Goal: Task Accomplishment & Management: Manage account settings

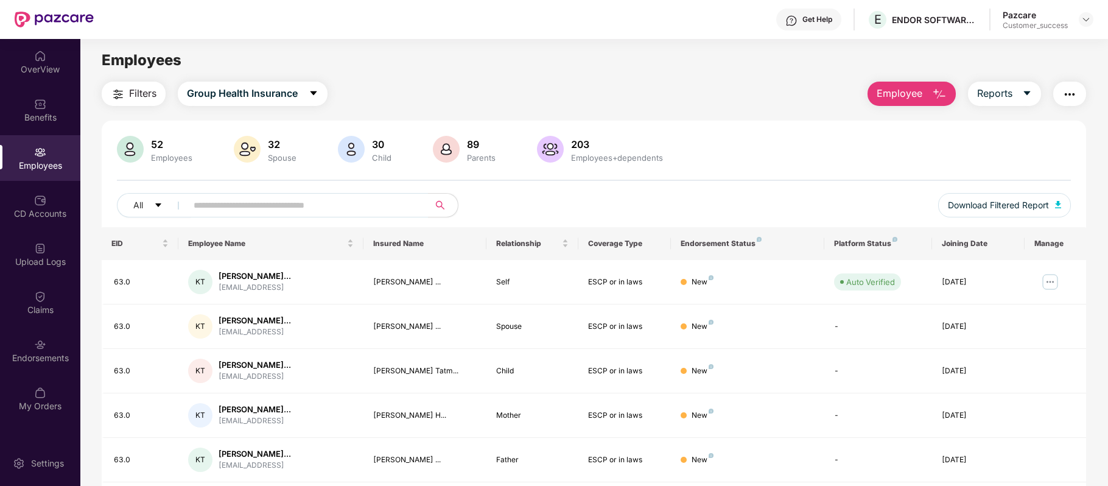
click at [815, 20] on div "Get Help" at bounding box center [818, 20] width 30 height 10
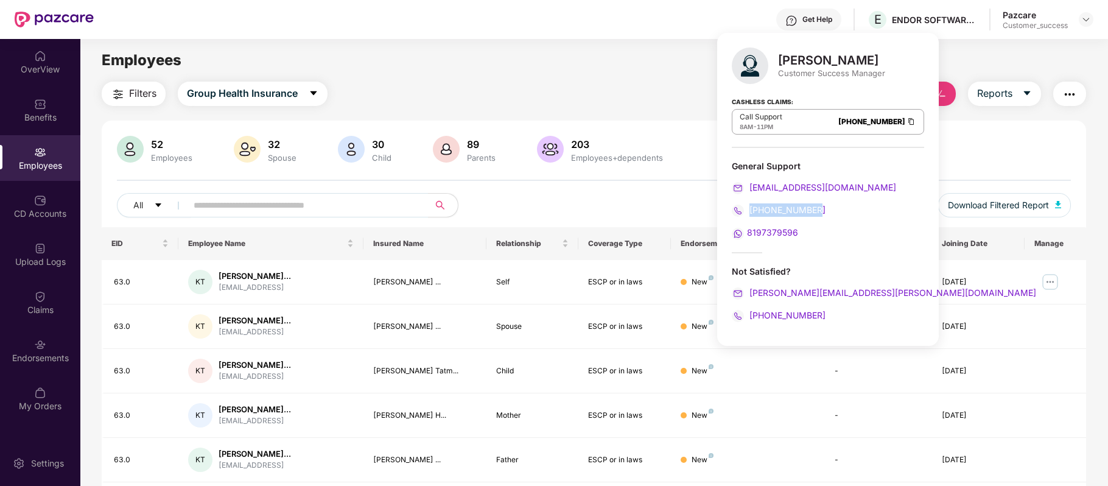
drag, startPoint x: 827, startPoint y: 210, endPoint x: 750, endPoint y: 210, distance: 76.7
click at [750, 210] on div "[PHONE_NUMBER]" at bounding box center [828, 209] width 192 height 13
copy span "[PHONE_NUMBER]"
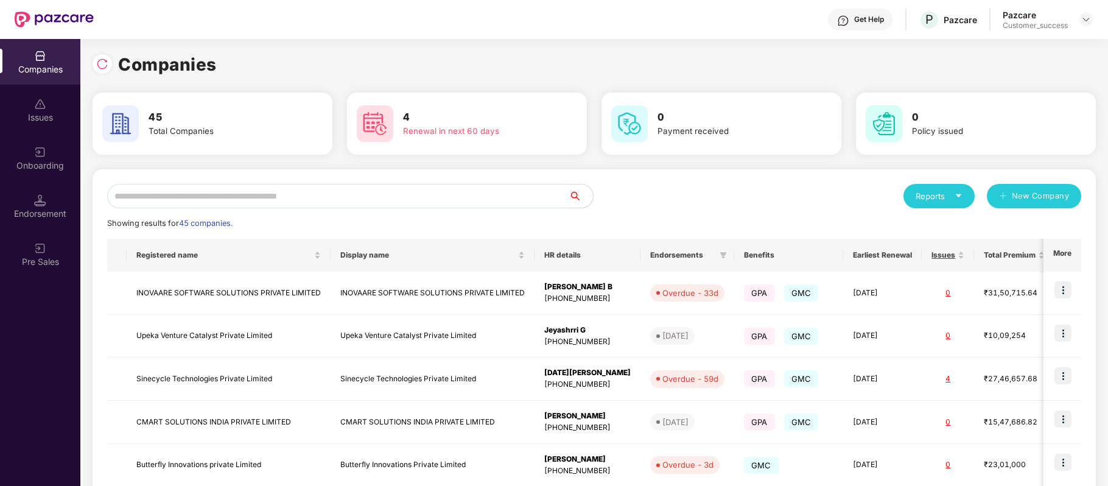
click at [383, 198] on input "text" at bounding box center [338, 196] width 462 height 24
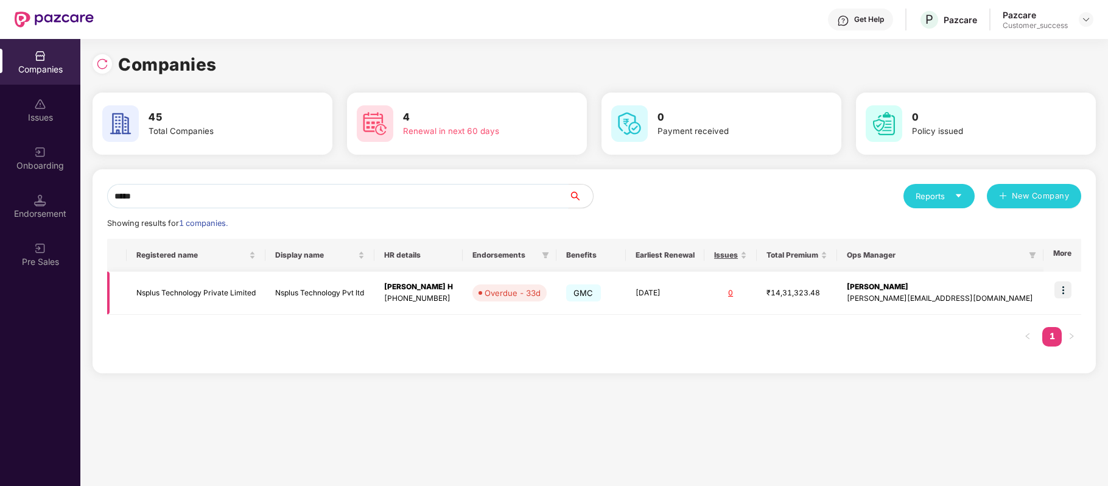
type input "*****"
click at [1063, 291] on img at bounding box center [1063, 289] width 17 height 17
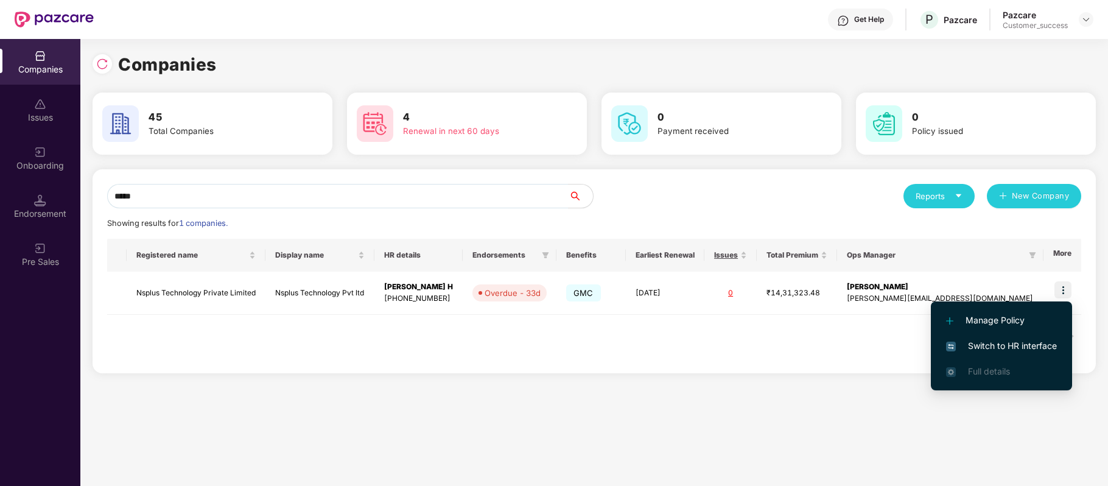
click at [1041, 342] on span "Switch to HR interface" at bounding box center [1001, 345] width 111 height 13
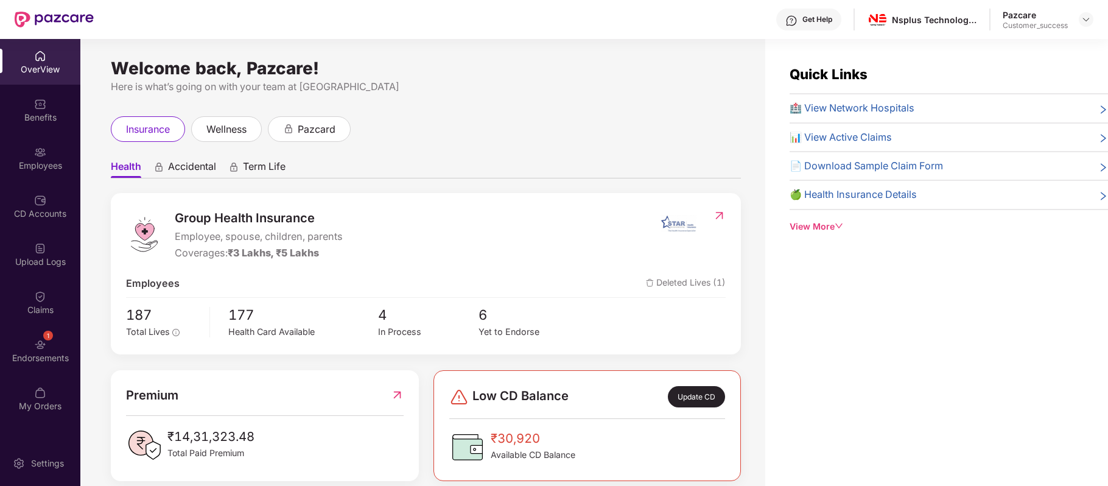
click at [51, 154] on div "Employees" at bounding box center [40, 158] width 80 height 46
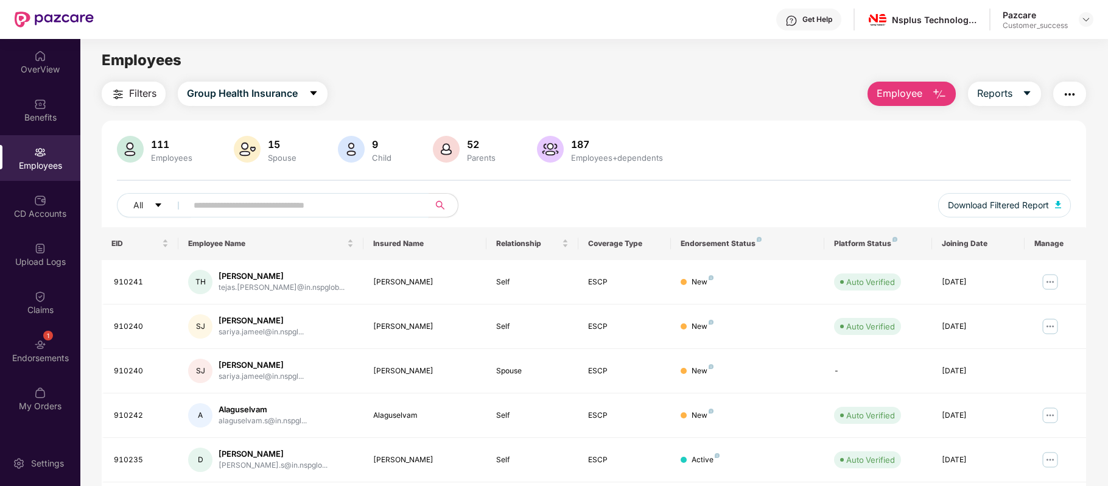
click at [219, 203] on input "text" at bounding box center [303, 205] width 219 height 18
paste input "**********"
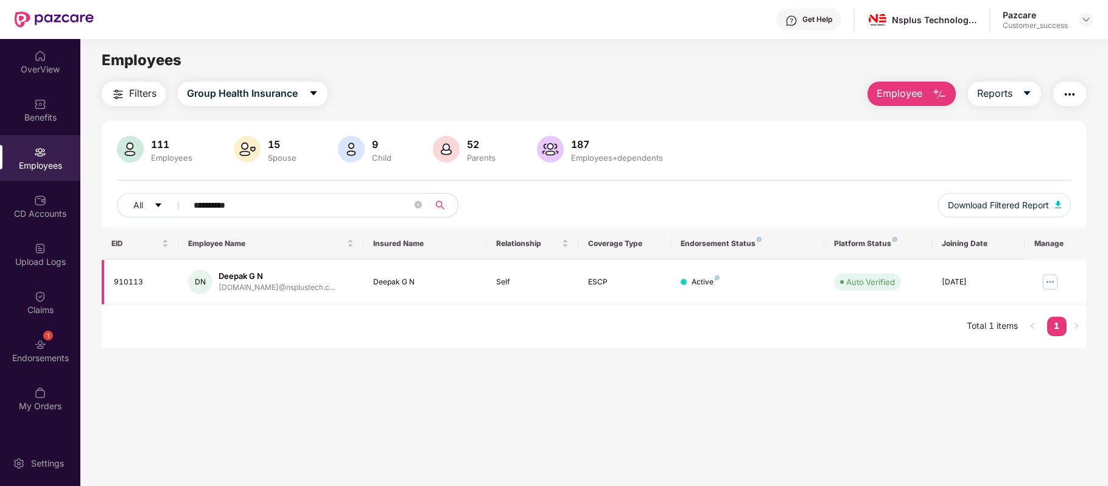
type input "**********"
click at [1048, 283] on img at bounding box center [1050, 281] width 19 height 19
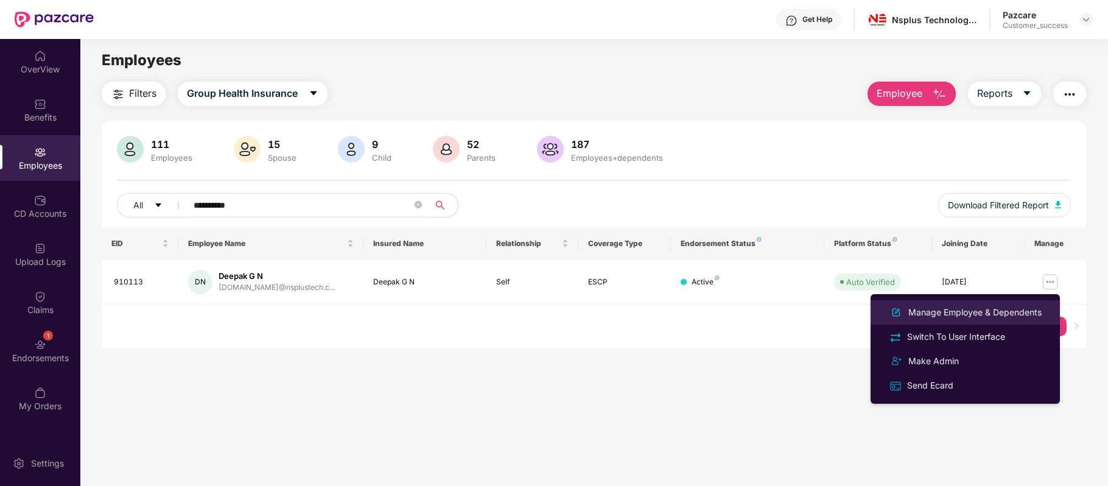
click at [979, 314] on div "Manage Employee & Dependents" at bounding box center [975, 312] width 138 height 13
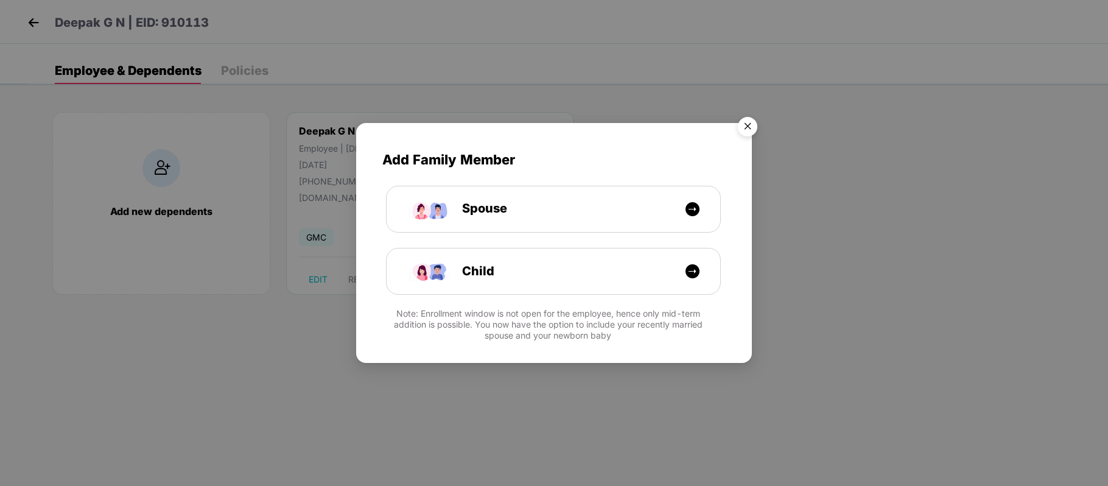
click at [979, 314] on div "Add Family Member Spouse Child Note: Enrollment window is not open for the empl…" at bounding box center [554, 243] width 1108 height 486
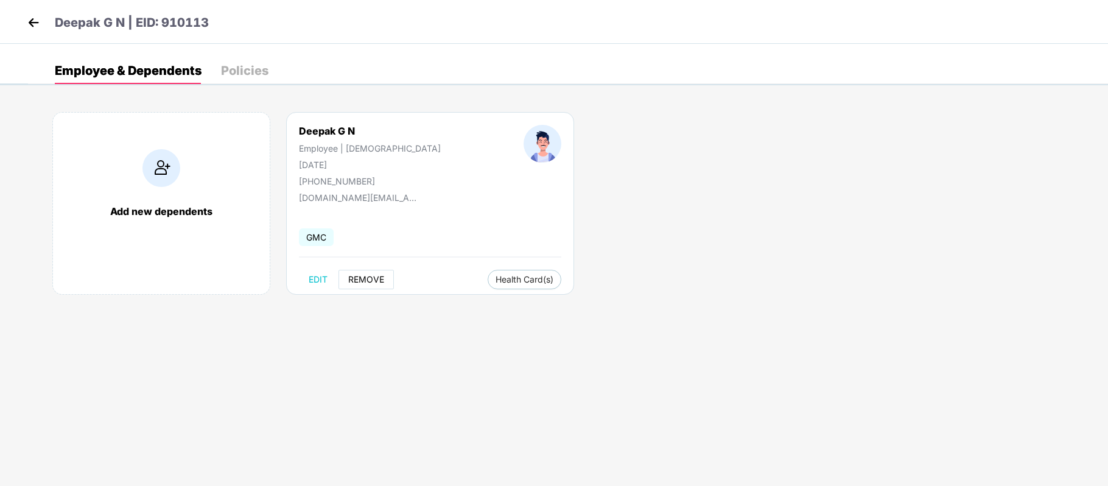
click at [380, 275] on span "REMOVE" at bounding box center [366, 280] width 36 height 10
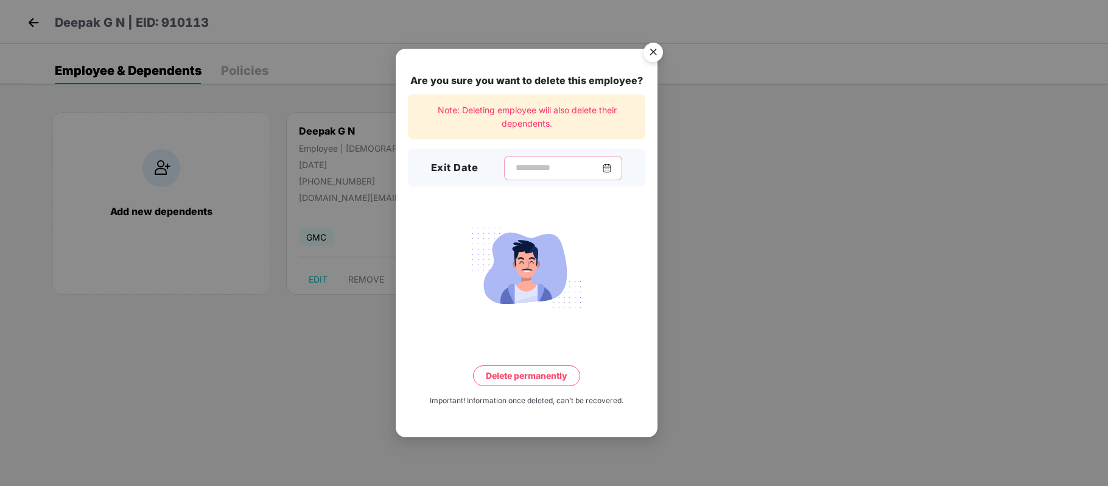
click at [555, 173] on input at bounding box center [559, 167] width 88 height 13
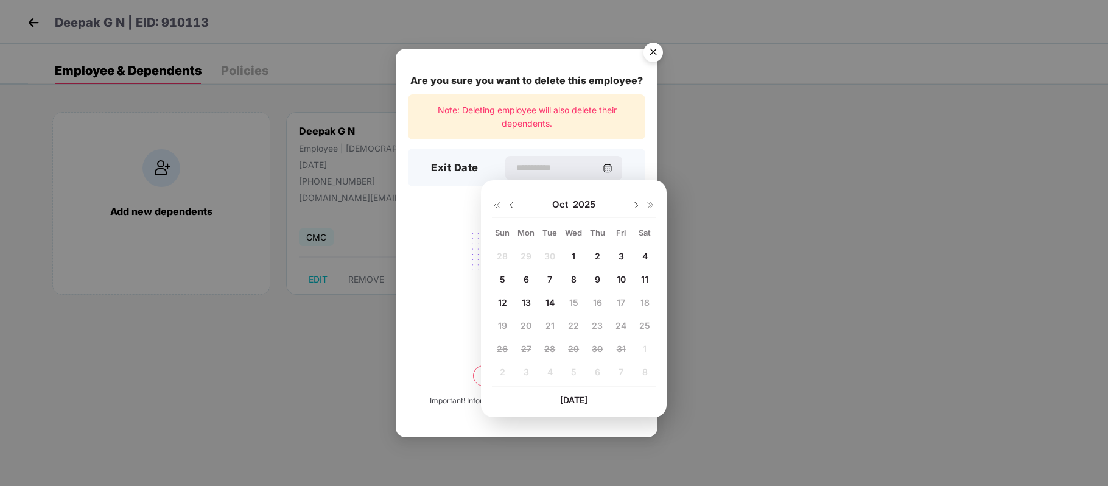
click at [619, 276] on span "10" at bounding box center [621, 279] width 9 height 10
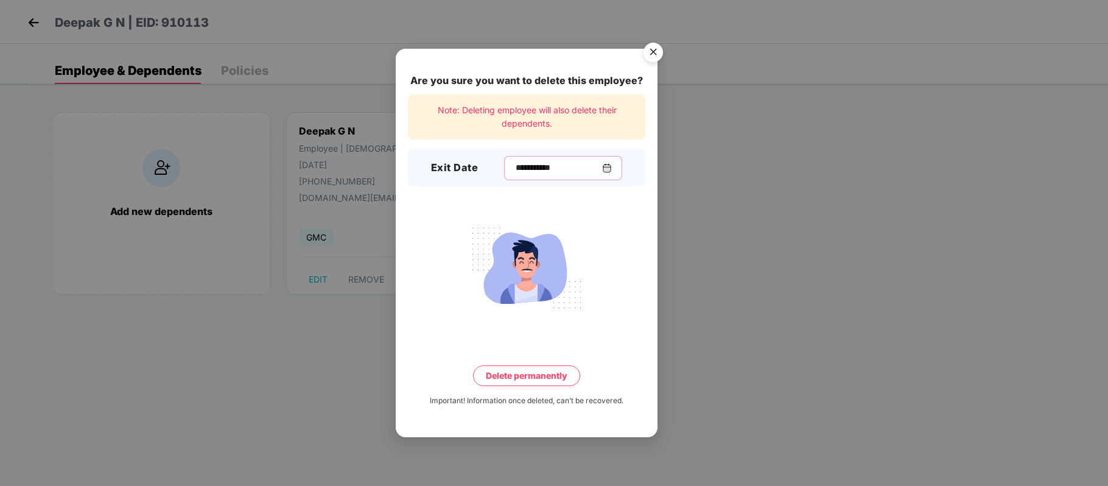
click at [537, 171] on input "**********" at bounding box center [559, 167] width 88 height 13
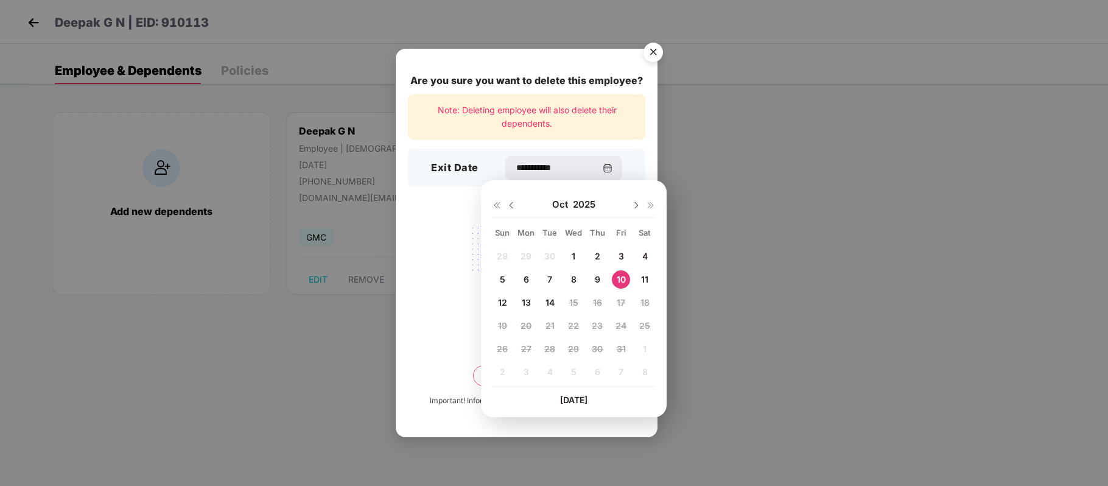
click at [509, 201] on img at bounding box center [512, 205] width 10 height 10
click at [529, 295] on div "15" at bounding box center [526, 303] width 18 height 18
type input "**********"
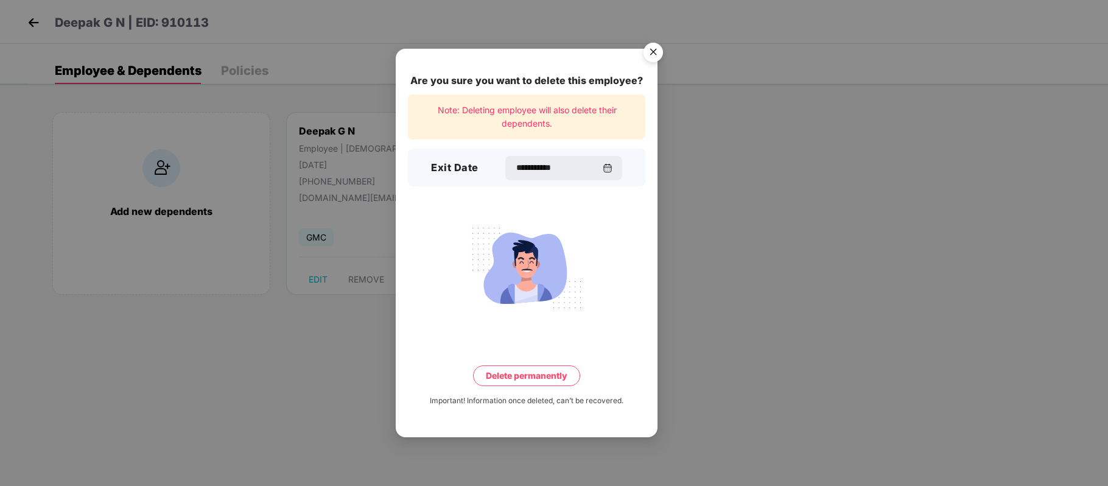
click at [537, 381] on button "Delete permanently" at bounding box center [526, 375] width 107 height 21
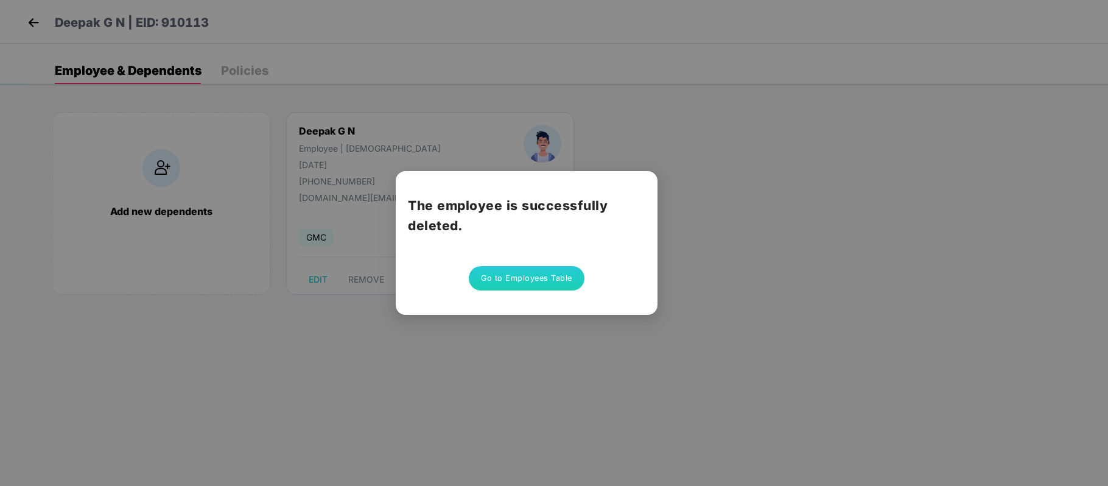
click at [526, 280] on button "Go to Employees Table" at bounding box center [527, 278] width 116 height 24
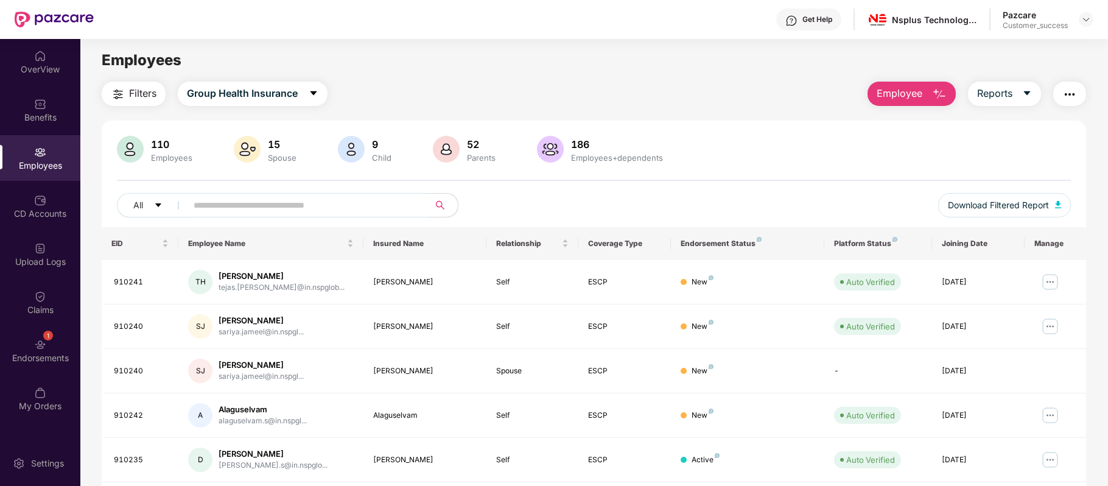
click at [218, 205] on input "text" at bounding box center [303, 205] width 219 height 18
paste input "**********"
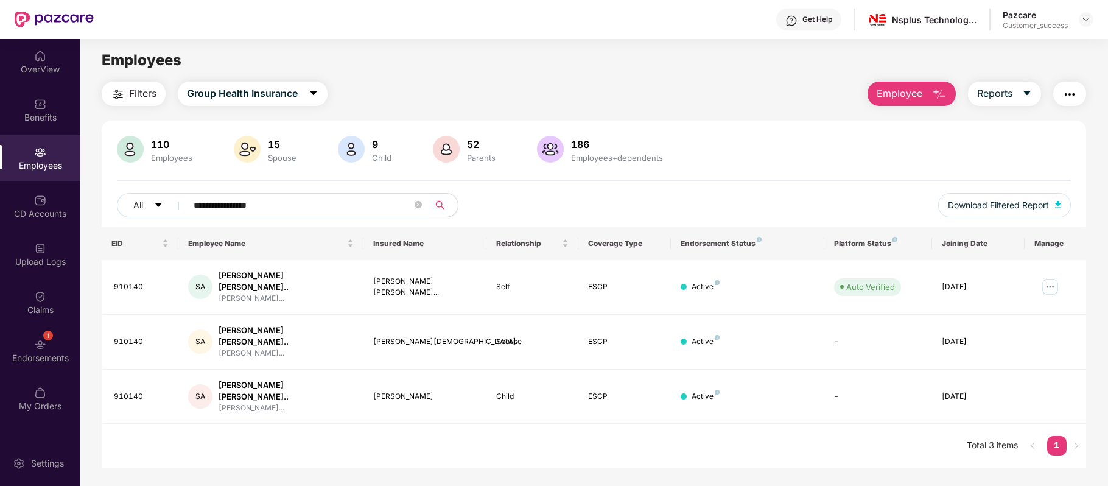
type input "**********"
click at [1048, 281] on img at bounding box center [1050, 286] width 19 height 19
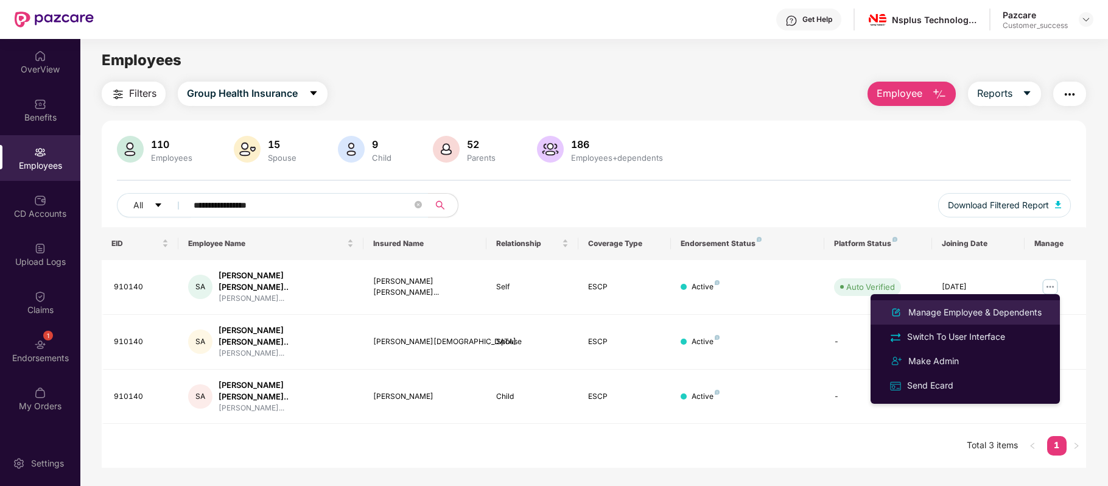
click at [1006, 303] on li "Manage Employee & Dependents" at bounding box center [965, 312] width 189 height 24
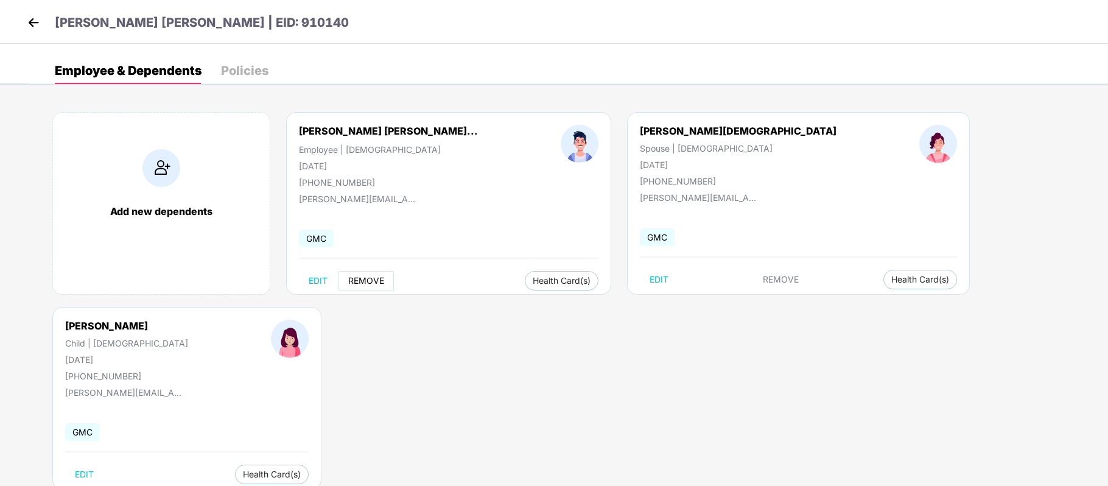
click at [371, 284] on span "REMOVE" at bounding box center [366, 281] width 36 height 10
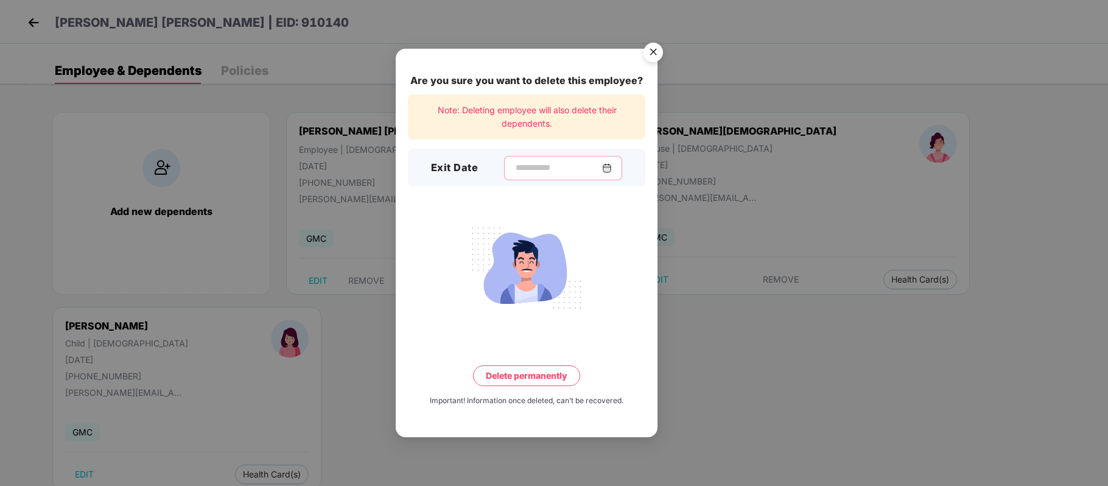
click at [515, 164] on input at bounding box center [559, 167] width 88 height 13
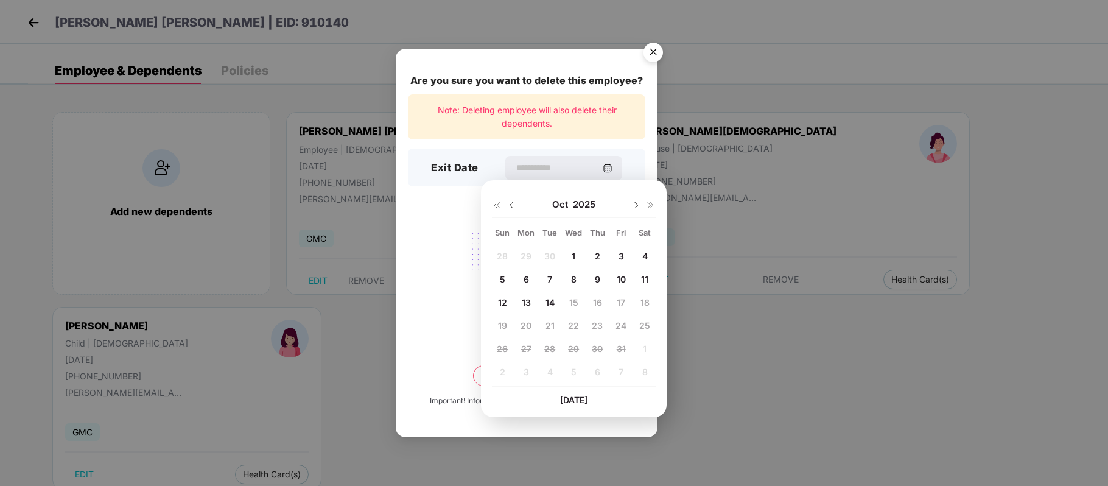
click at [510, 201] on img at bounding box center [512, 205] width 10 height 10
click at [616, 322] on span "26" at bounding box center [621, 325] width 11 height 10
type input "**********"
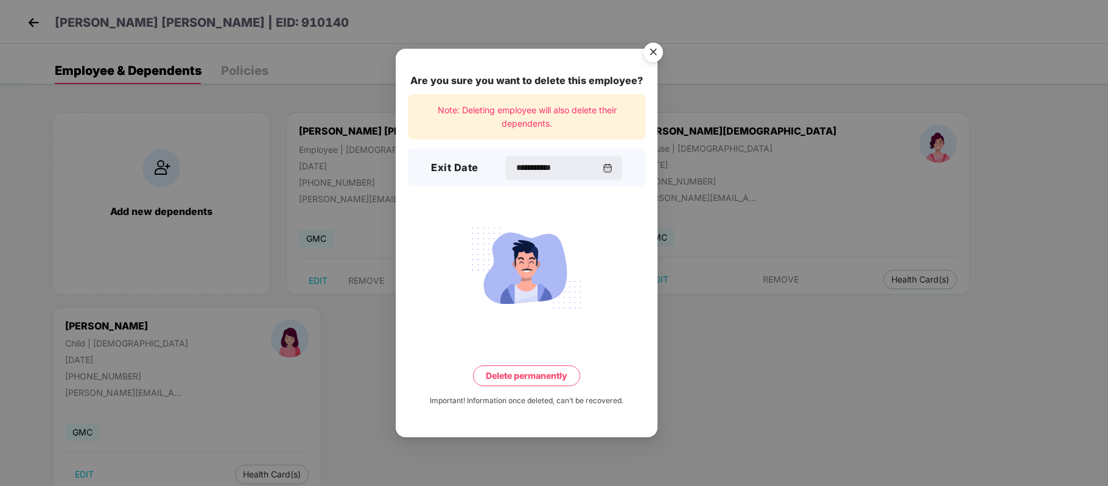
click at [554, 378] on button "Delete permanently" at bounding box center [526, 375] width 107 height 21
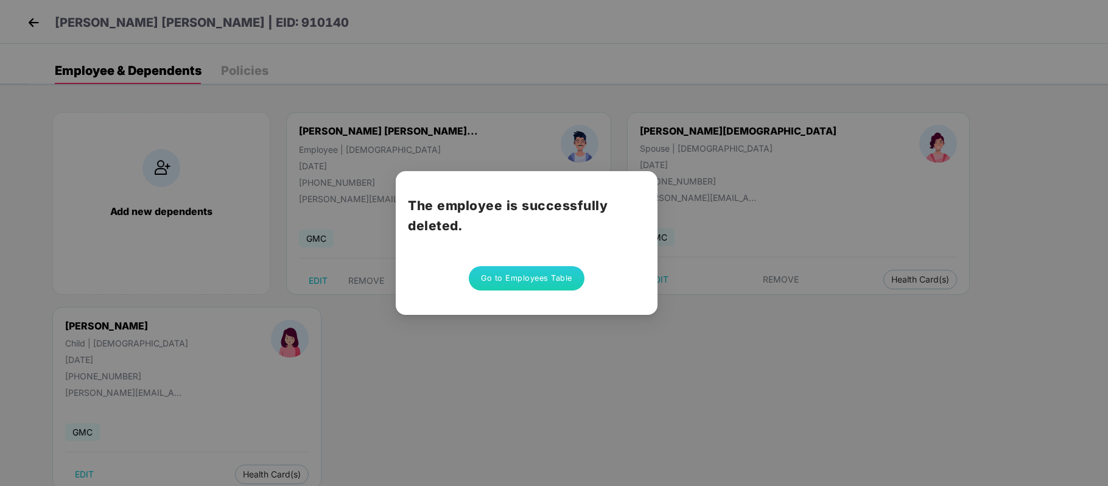
click at [554, 281] on button "Go to Employees Table" at bounding box center [527, 278] width 116 height 24
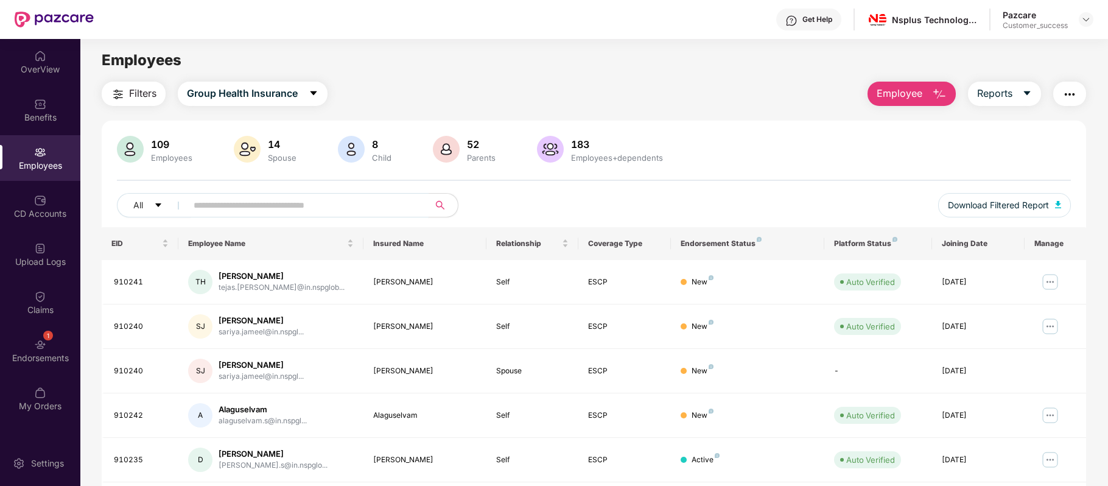
click at [248, 216] on span at bounding box center [304, 205] width 250 height 24
paste input "**********"
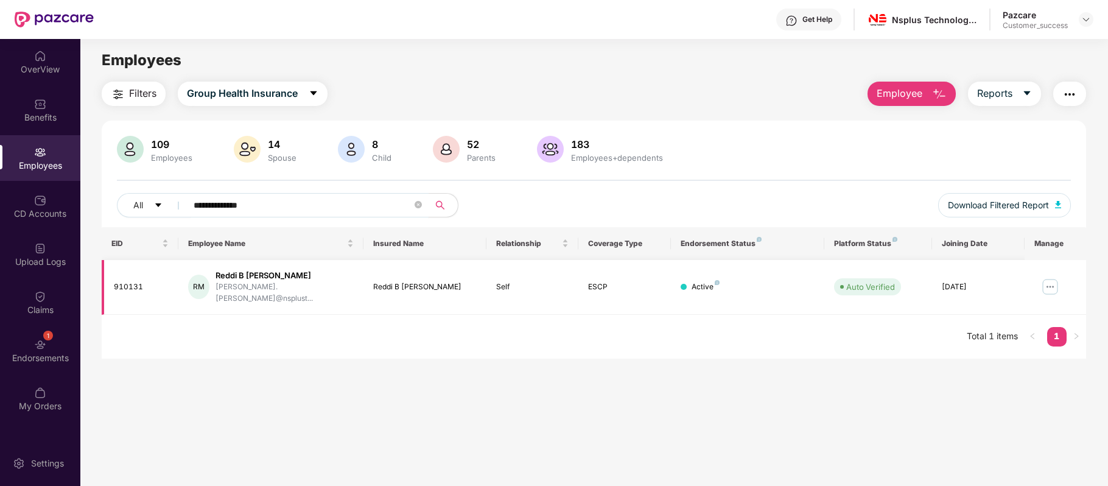
type input "**********"
click at [1046, 286] on img at bounding box center [1050, 286] width 19 height 19
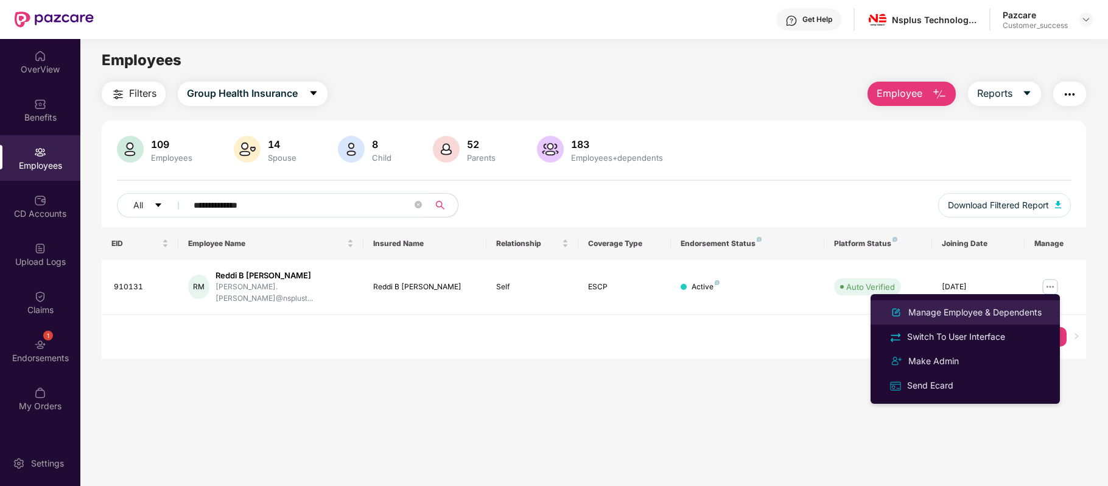
click at [960, 312] on div "Manage Employee & Dependents" at bounding box center [975, 312] width 138 height 13
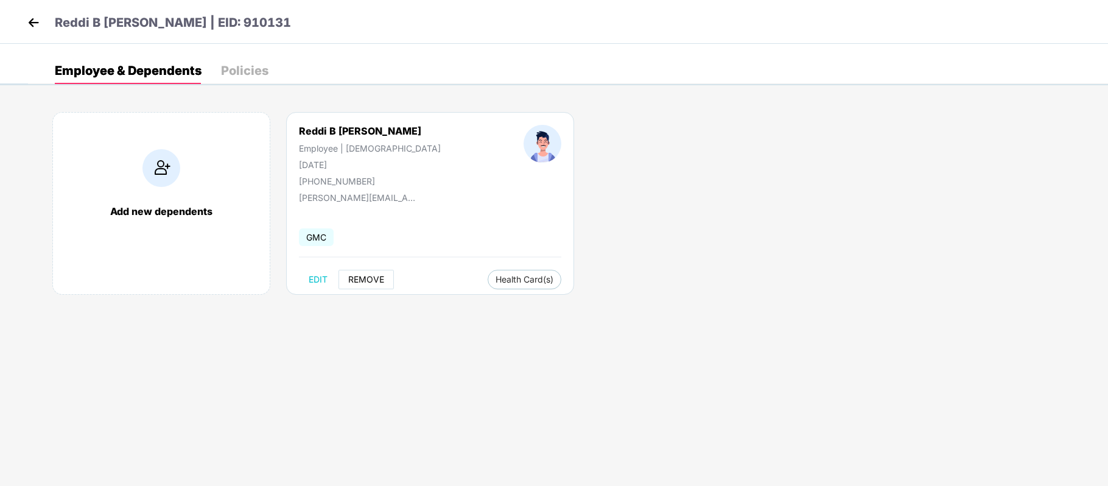
click at [381, 278] on span "REMOVE" at bounding box center [366, 280] width 36 height 10
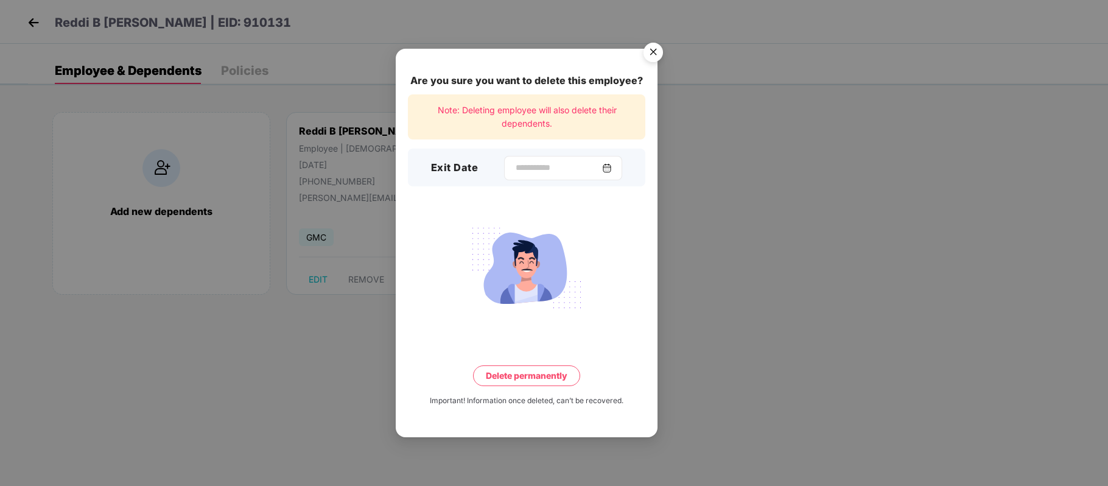
click at [504, 174] on div at bounding box center [563, 168] width 118 height 24
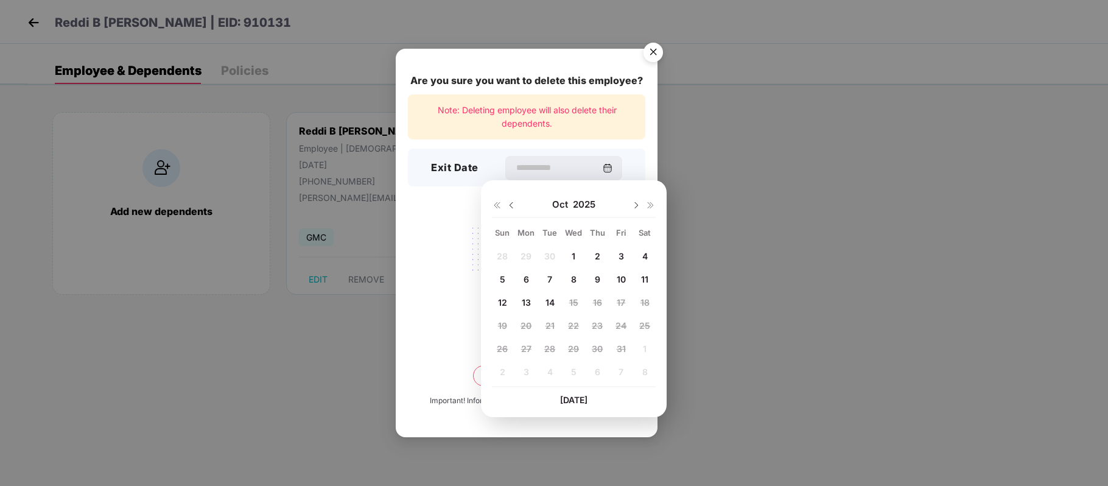
click at [515, 206] on img at bounding box center [512, 205] width 10 height 10
click at [527, 297] on span "15" at bounding box center [526, 302] width 9 height 10
type input "**********"
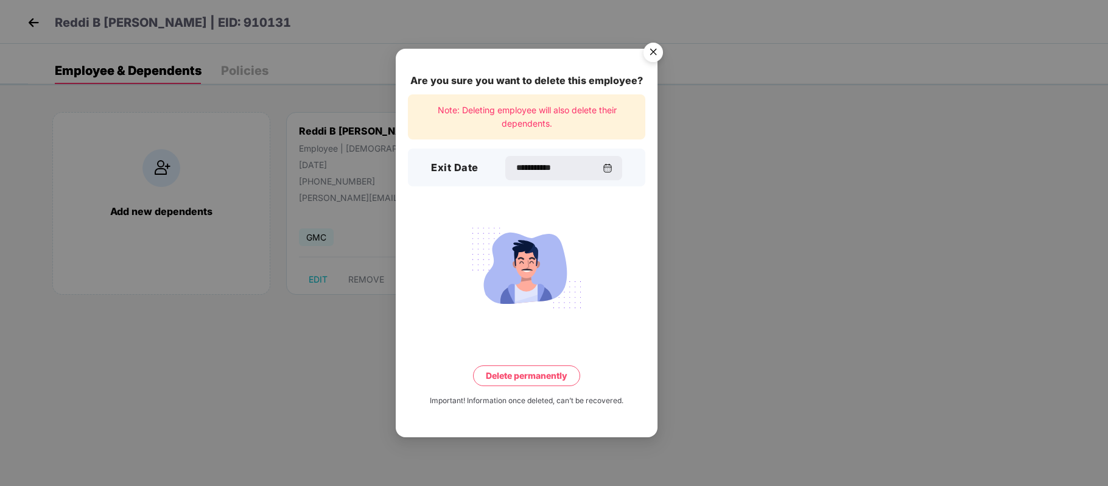
click at [517, 373] on button "Delete permanently" at bounding box center [526, 375] width 107 height 21
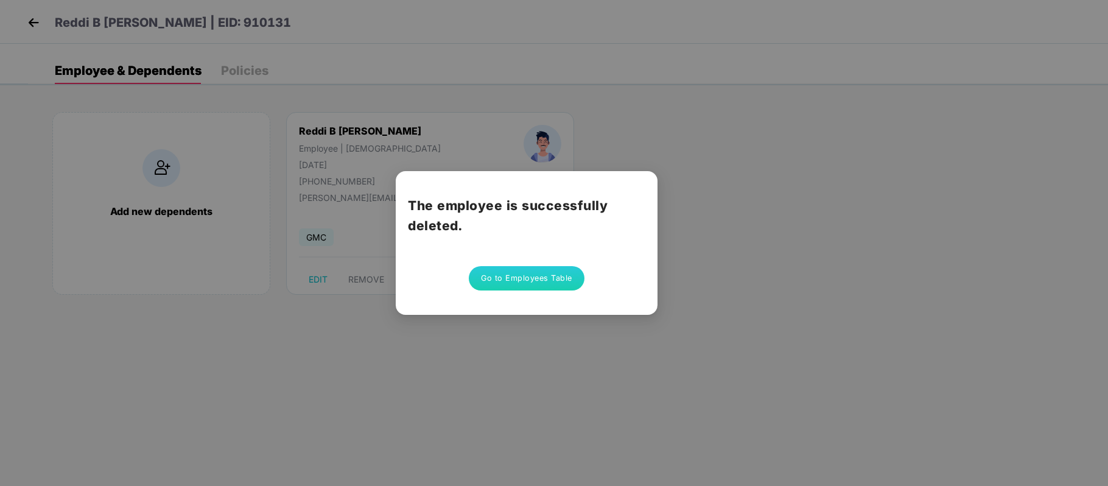
click at [565, 275] on button "Go to Employees Table" at bounding box center [527, 278] width 116 height 24
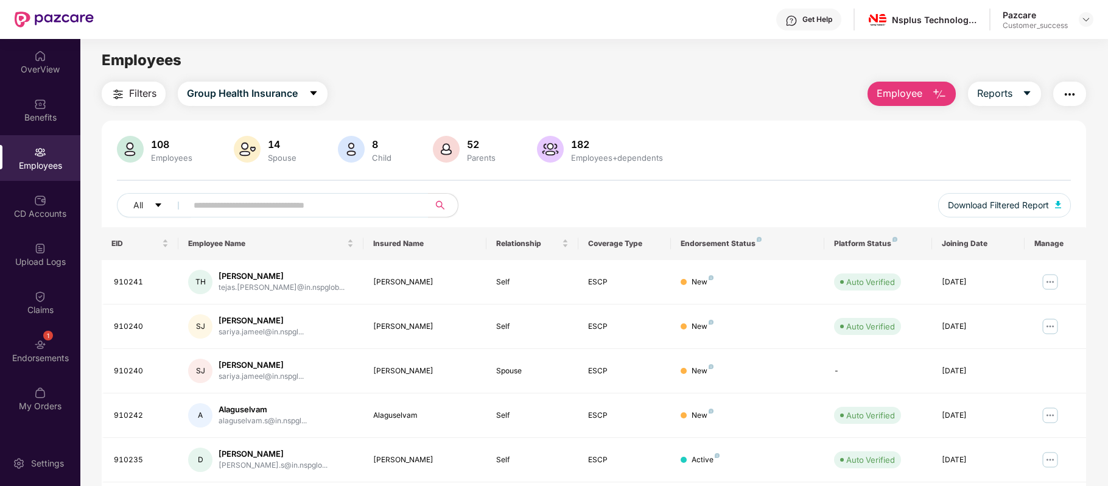
click at [899, 90] on span "Employee" at bounding box center [900, 93] width 46 height 15
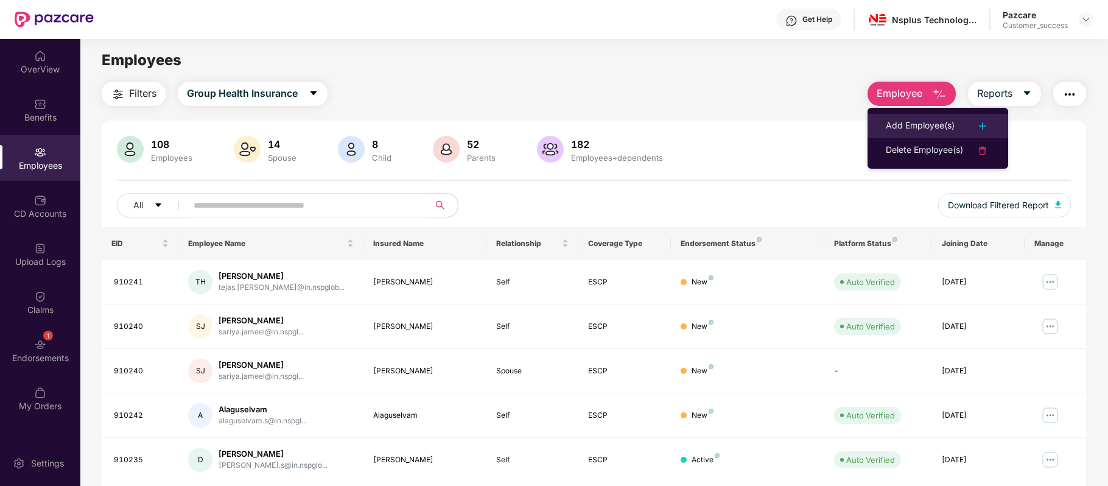
click at [895, 119] on div "Add Employee(s)" at bounding box center [920, 126] width 69 height 15
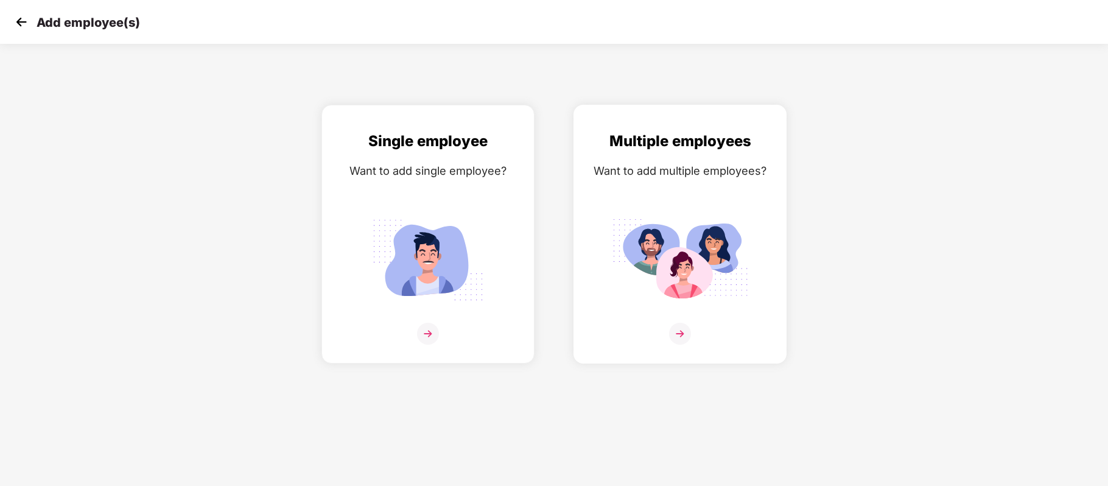
click at [680, 329] on img at bounding box center [680, 334] width 22 height 22
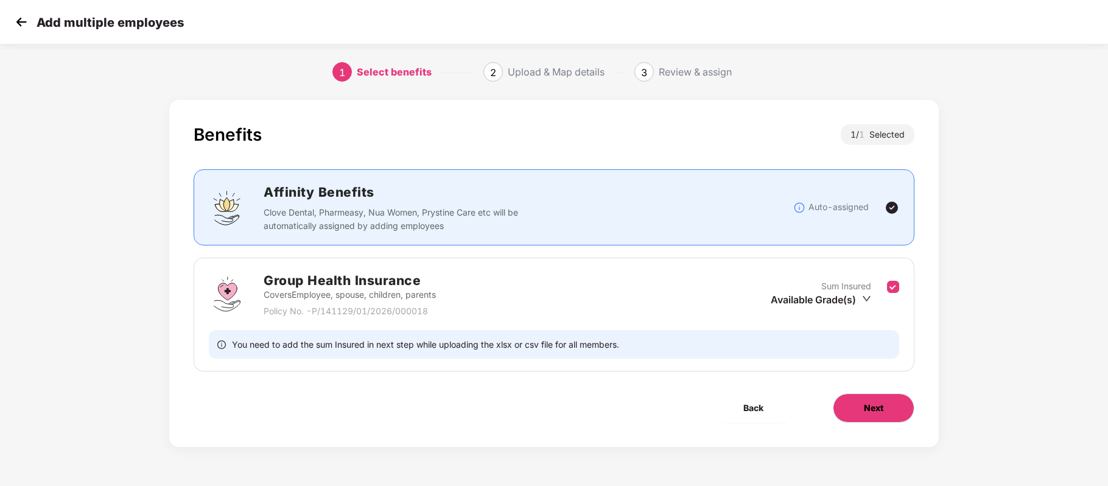
click at [851, 404] on button "Next" at bounding box center [874, 407] width 82 height 29
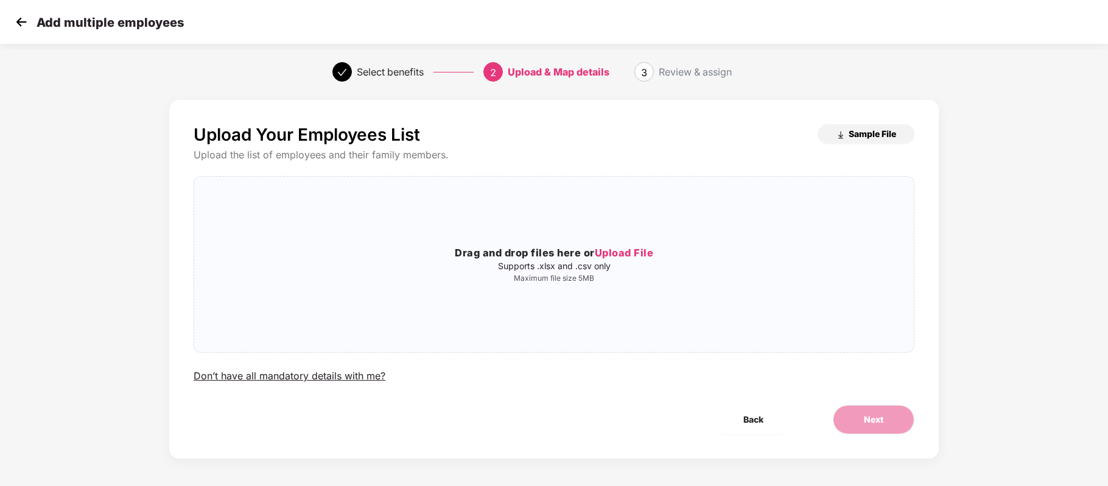
click at [870, 125] on button "Sample File" at bounding box center [866, 133] width 97 height 19
click at [617, 254] on span "Upload File" at bounding box center [624, 253] width 59 height 12
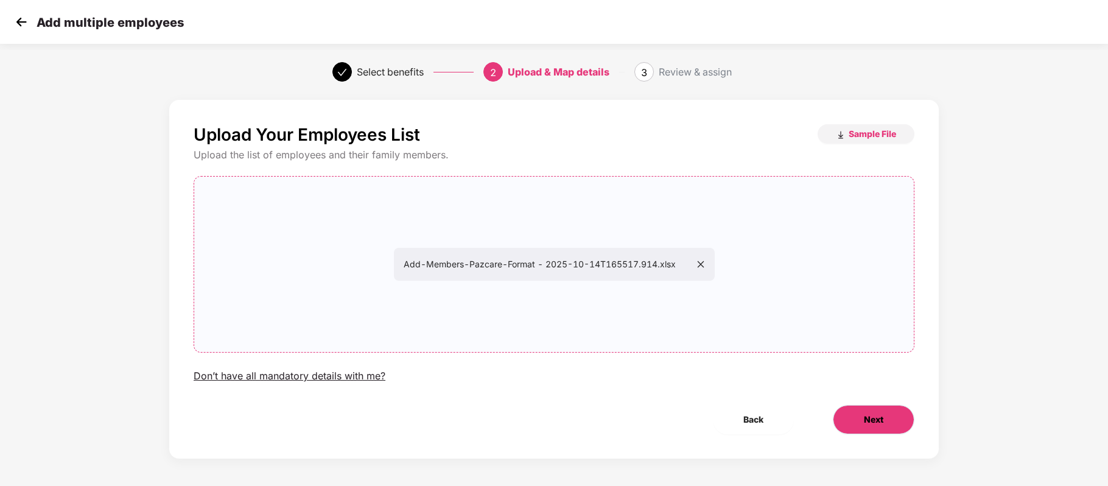
click at [864, 417] on span "Next" at bounding box center [873, 419] width 19 height 13
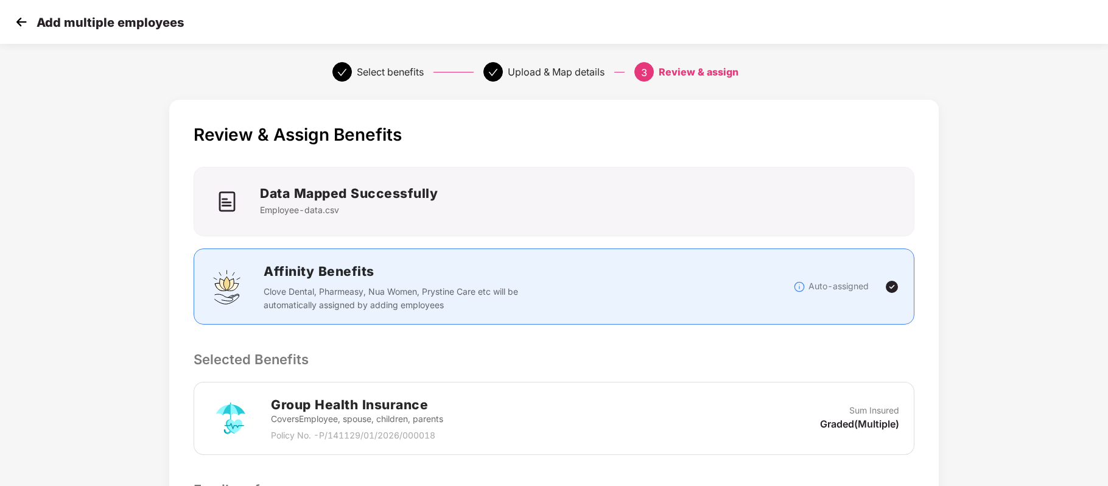
scroll to position [194, 1]
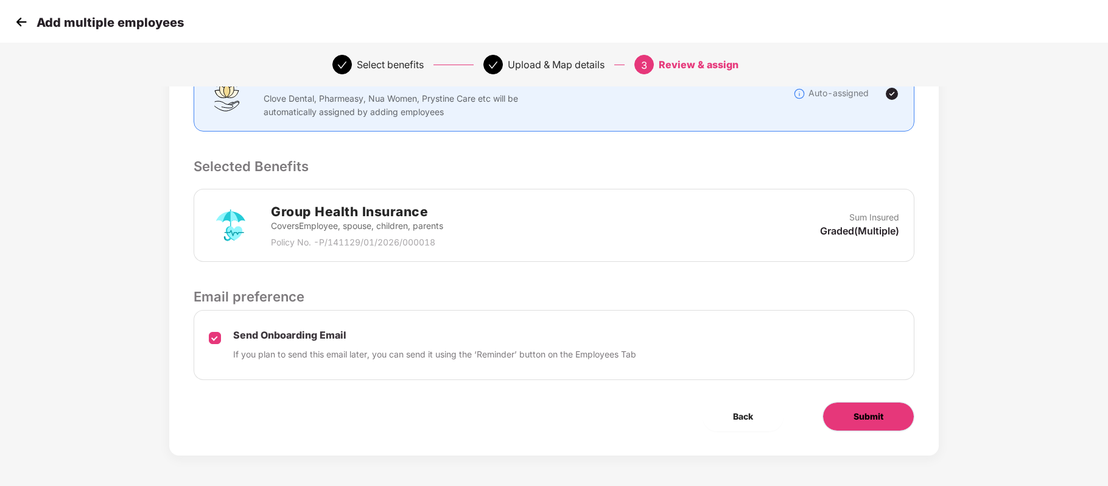
click at [844, 414] on button "Submit" at bounding box center [869, 416] width 92 height 29
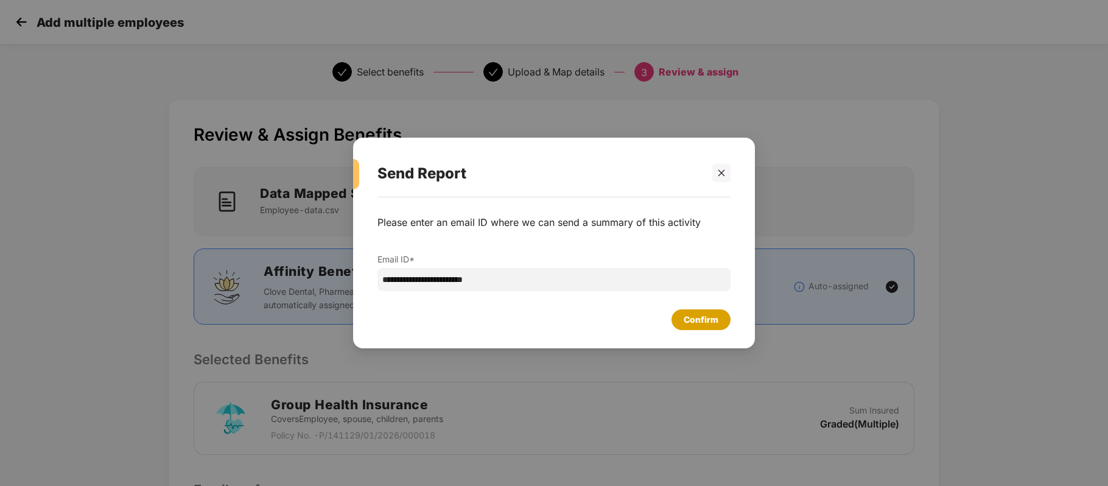
click at [694, 320] on div "Confirm" at bounding box center [701, 319] width 35 height 13
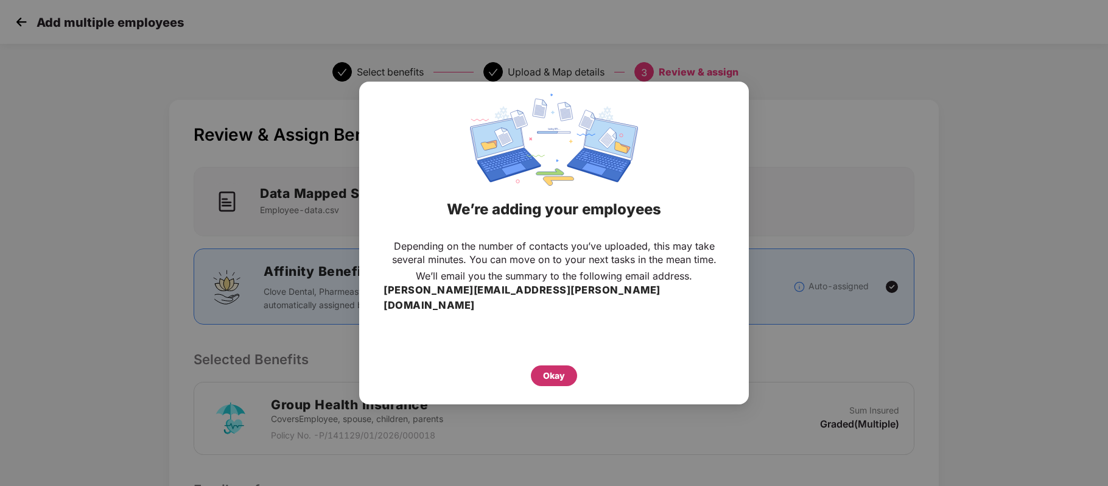
click at [566, 368] on div "Okay" at bounding box center [554, 375] width 46 height 21
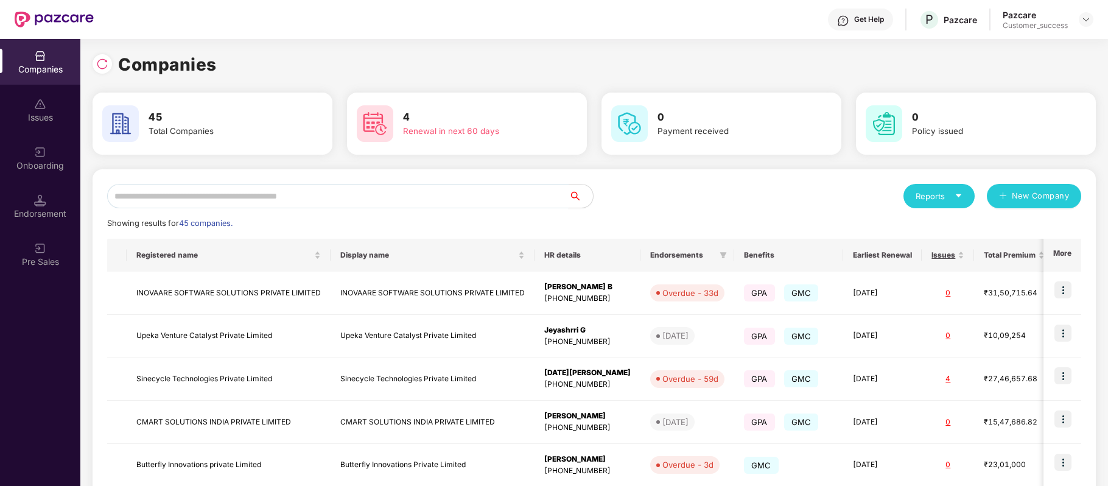
click at [325, 200] on input "text" at bounding box center [338, 196] width 462 height 24
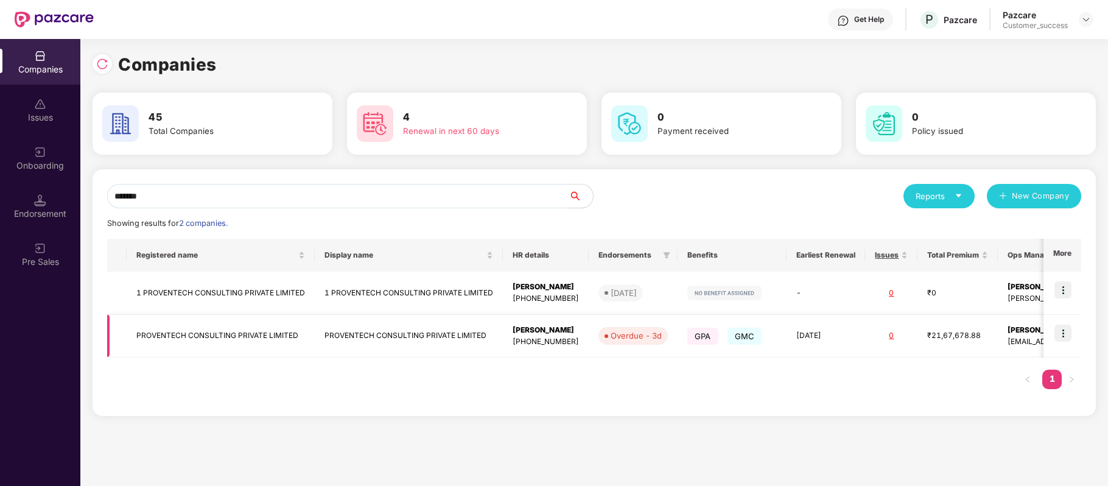
type input "*******"
click at [1060, 334] on img at bounding box center [1063, 333] width 17 height 17
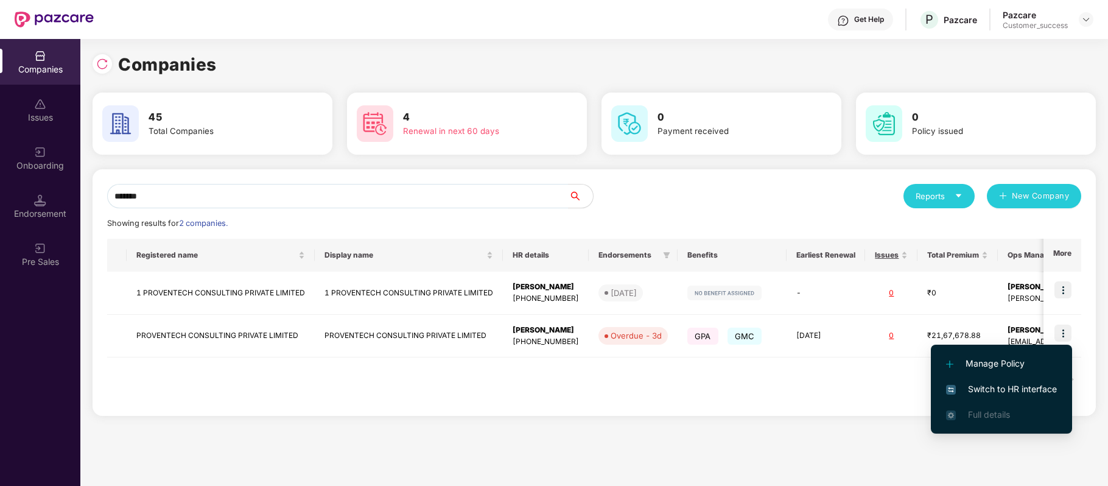
click at [1023, 385] on span "Switch to HR interface" at bounding box center [1001, 388] width 111 height 13
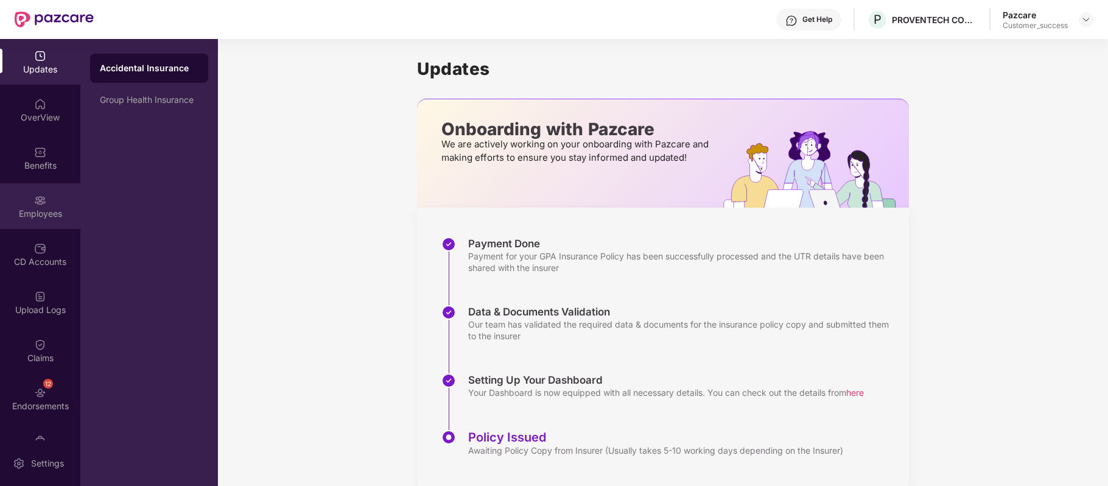
click at [38, 200] on img at bounding box center [40, 200] width 12 height 12
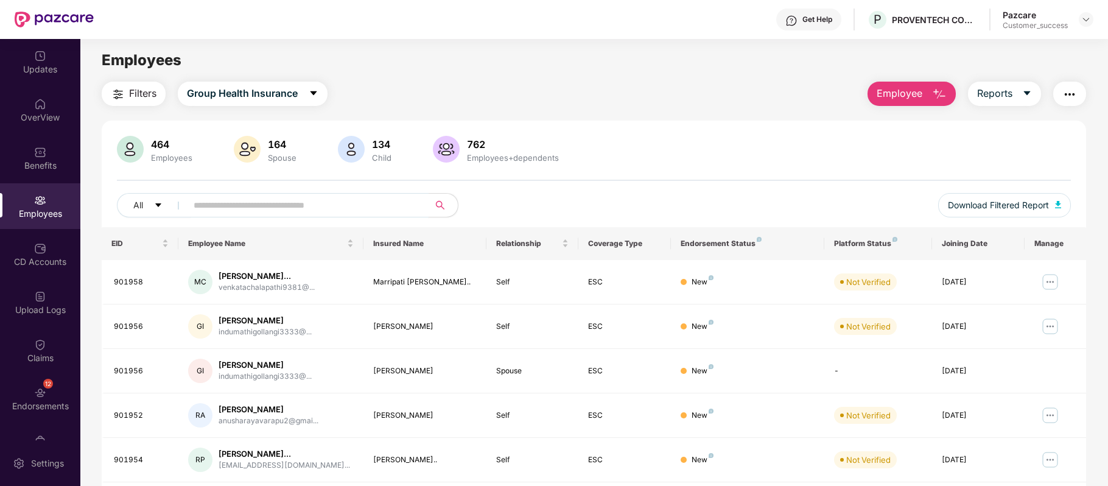
click at [240, 202] on input "text" at bounding box center [303, 205] width 219 height 18
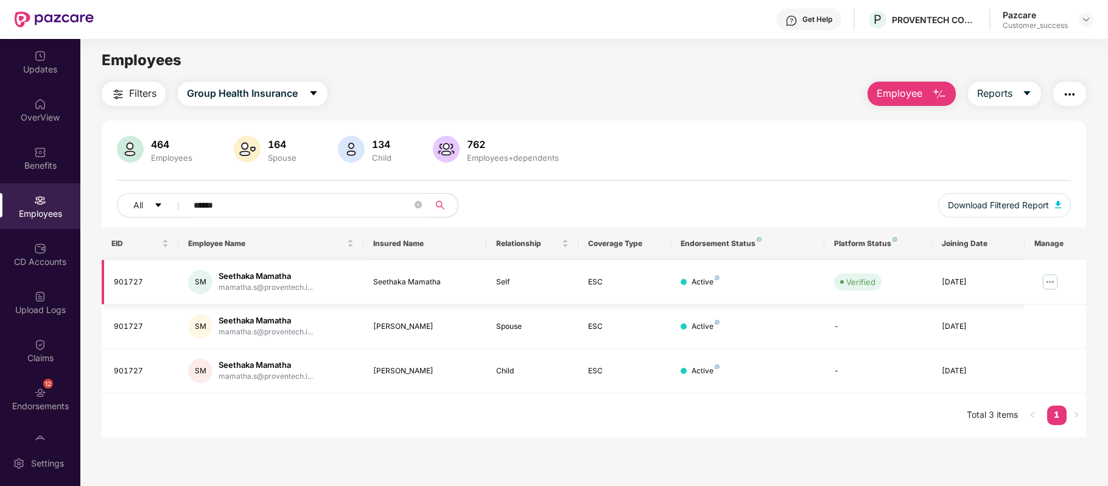
type input "******"
click at [1046, 283] on img at bounding box center [1050, 281] width 19 height 19
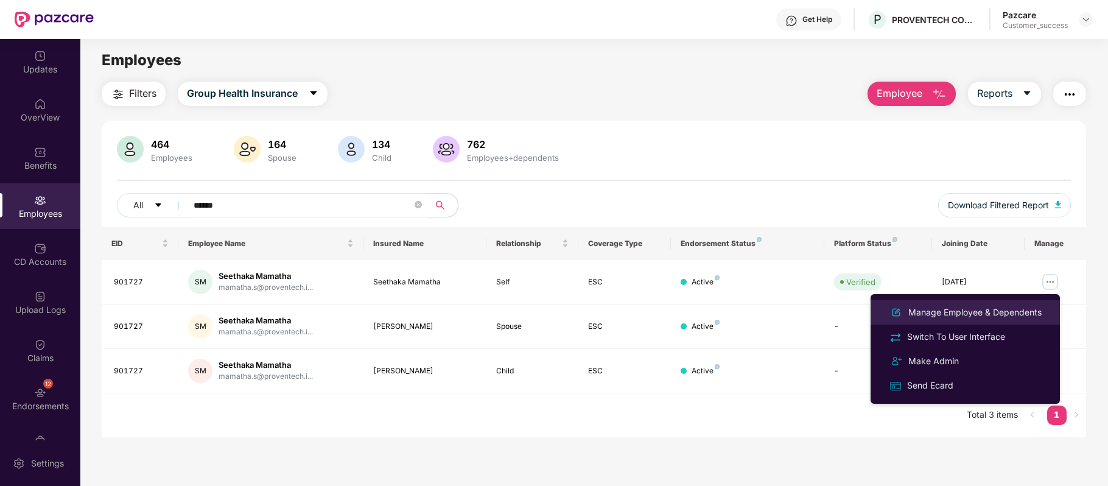
click at [977, 308] on div "Manage Employee & Dependents" at bounding box center [975, 312] width 138 height 13
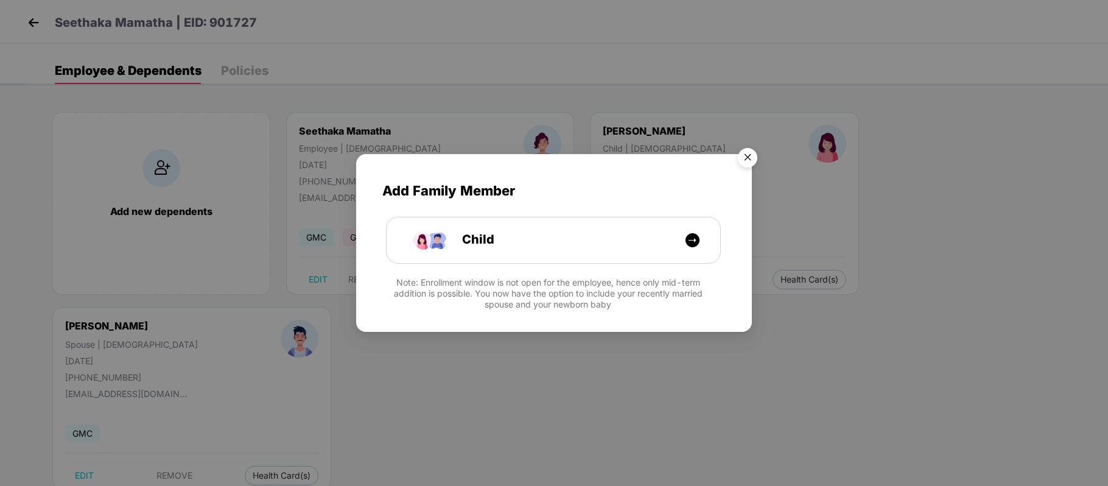
click at [749, 158] on img "Close" at bounding box center [748, 160] width 34 height 34
